Goal: Task Accomplishment & Management: Complete application form

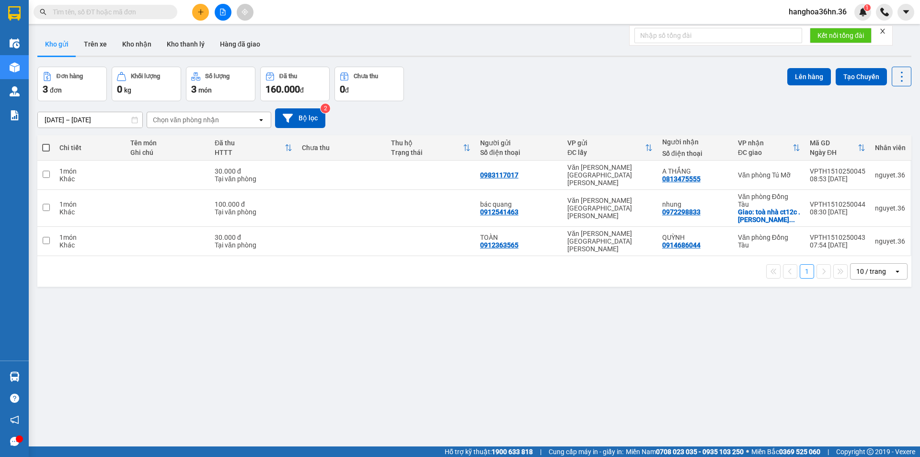
click at [201, 16] on button at bounding box center [200, 12] width 17 height 17
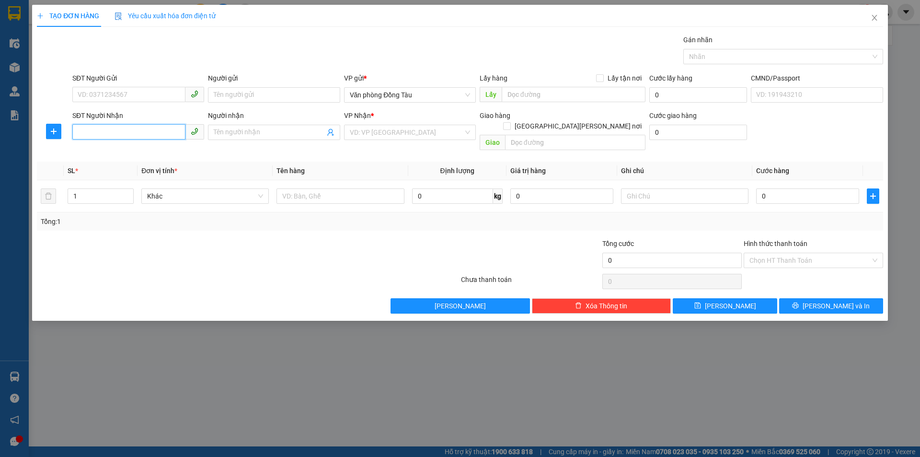
click at [140, 133] on input "SĐT Người Nhận" at bounding box center [128, 131] width 113 height 15
type input "094128565"
click at [232, 132] on input "Người nhận" at bounding box center [269, 132] width 111 height 11
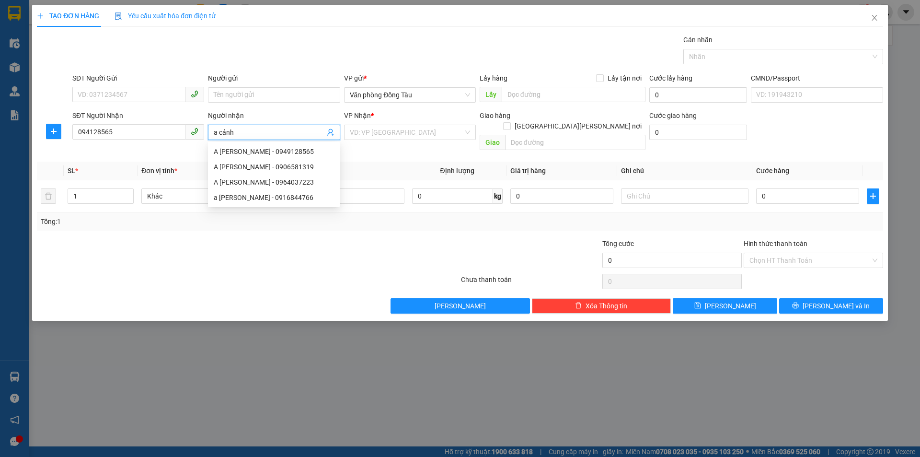
type input "a cảnh"
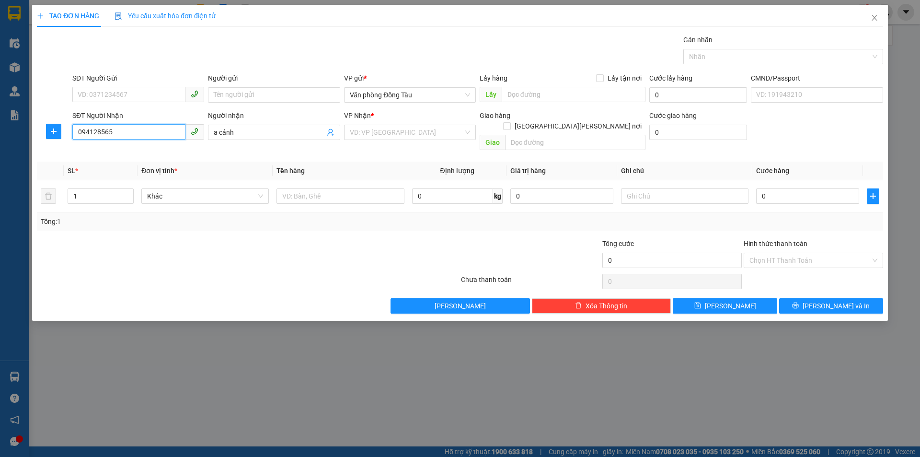
click at [89, 132] on input "094128565" at bounding box center [128, 131] width 113 height 15
type input "0949128565"
click at [143, 147] on div "0949128565 - A [PERSON_NAME]" at bounding box center [138, 151] width 120 height 11
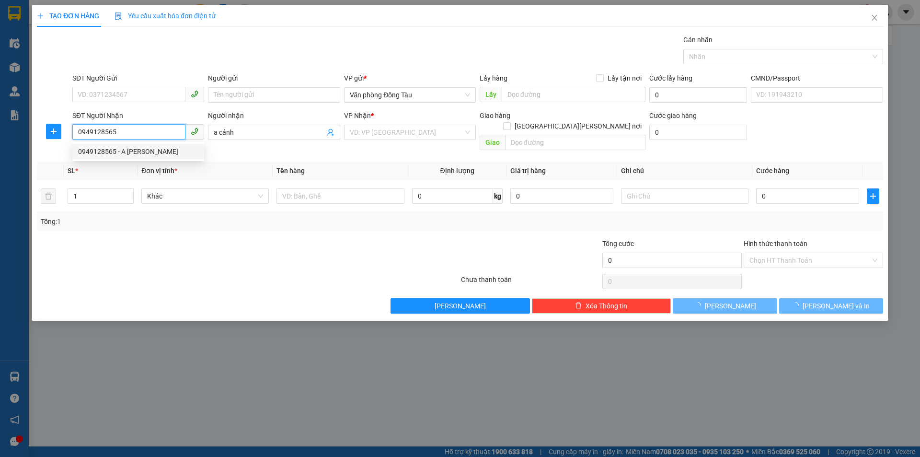
type input "A CẢNH"
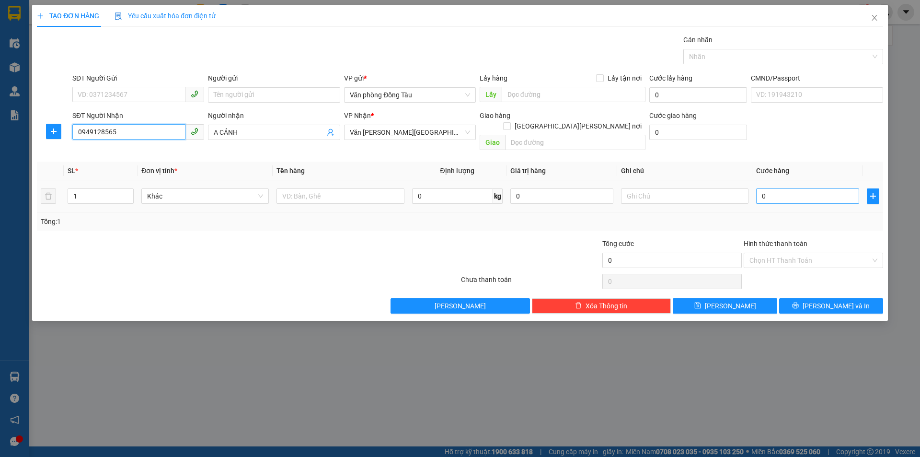
type input "0949128565"
click at [790, 188] on input "0" at bounding box center [807, 195] width 103 height 15
type input "3"
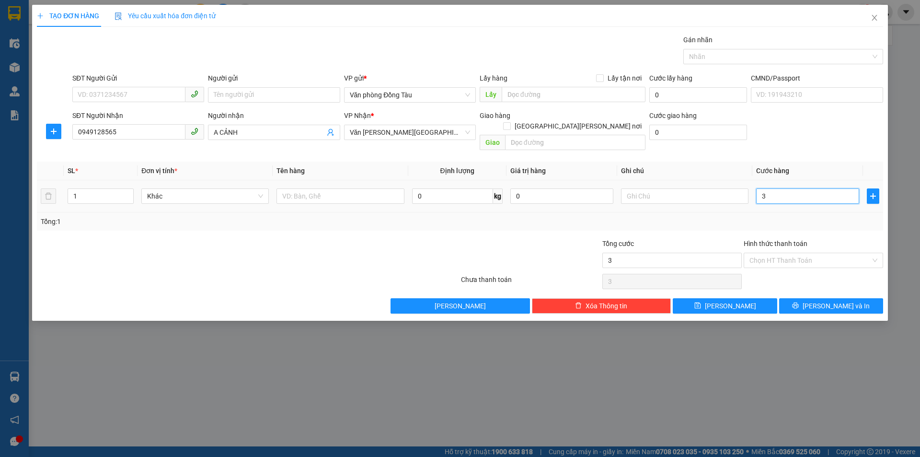
type input "30"
type input "300"
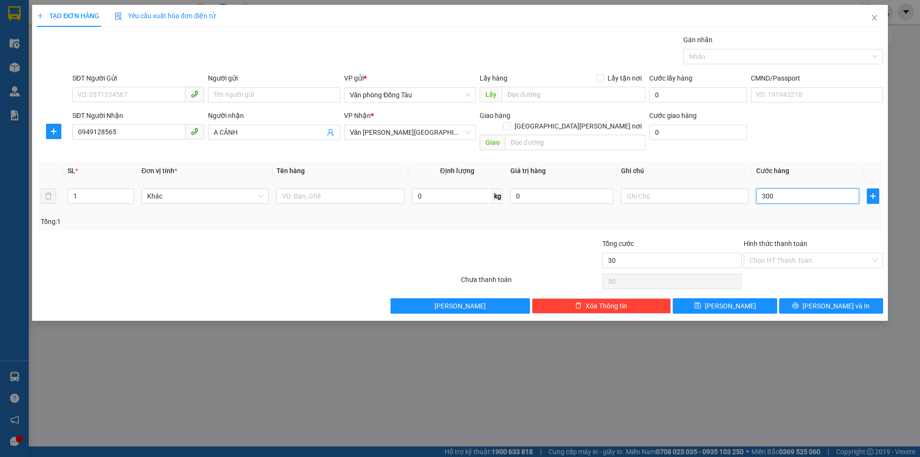
type input "300"
type input "3.000"
type input "30.000"
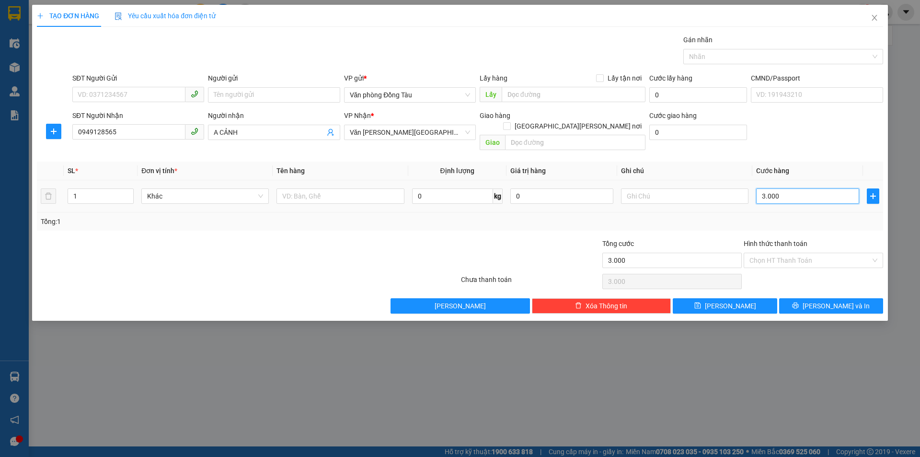
type input "30.000"
click at [824, 301] on span "[PERSON_NAME] và In" at bounding box center [836, 306] width 67 height 11
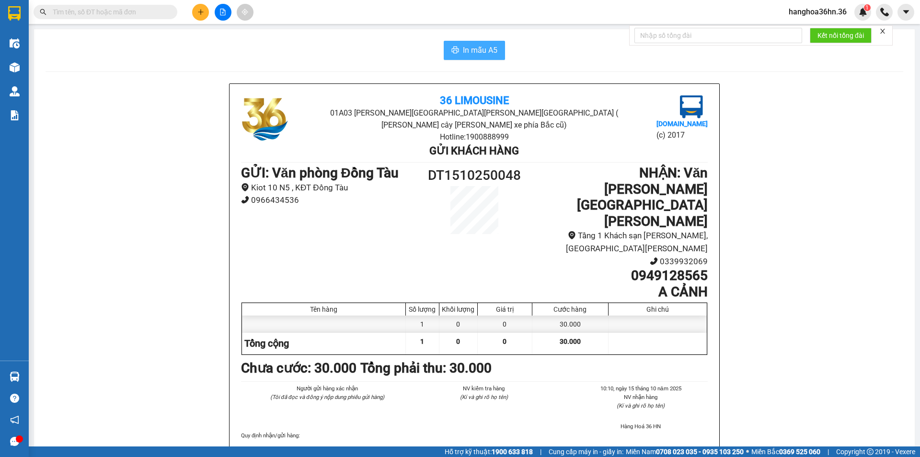
click at [455, 52] on icon "printer" at bounding box center [455, 49] width 7 height 7
click at [125, 17] on input "text" at bounding box center [109, 12] width 113 height 11
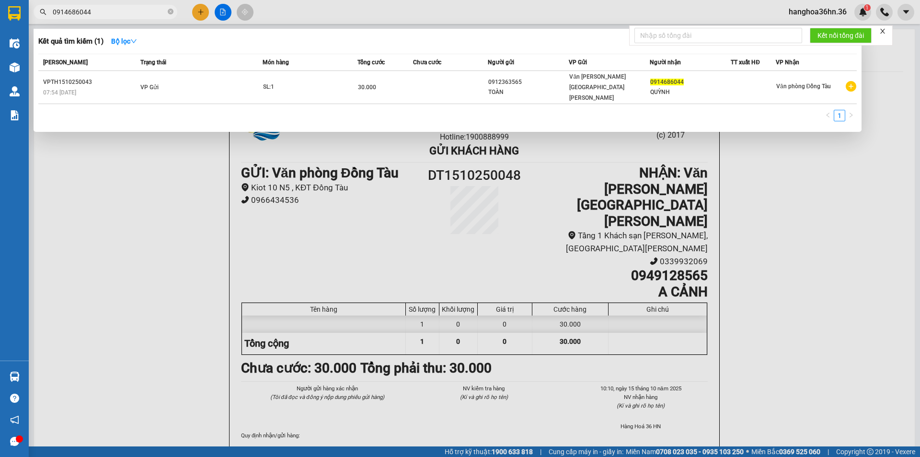
type input "0914686044"
